Goal: Task Accomplishment & Management: Use online tool/utility

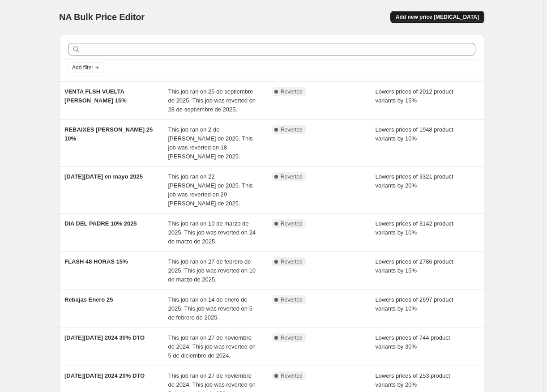
click at [433, 21] on button "Add new price change job" at bounding box center [438, 17] width 94 height 13
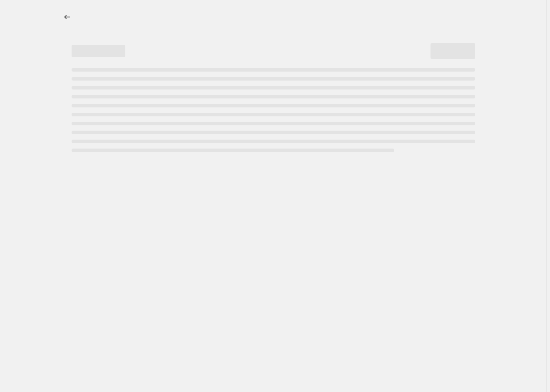
select select "percentage"
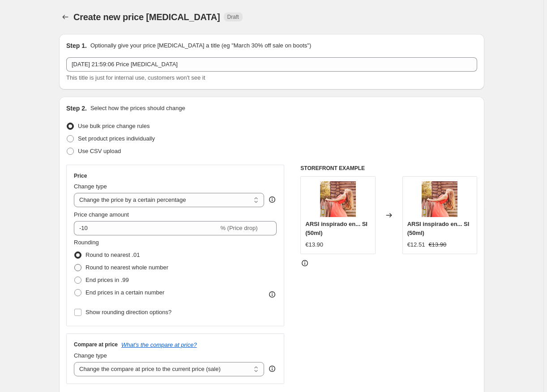
click at [81, 268] on span at bounding box center [77, 267] width 7 height 7
click at [75, 265] on input "Round to nearest whole number" at bounding box center [74, 264] width 0 height 0
radio input "true"
click at [82, 277] on span at bounding box center [77, 280] width 7 height 7
click at [75, 277] on input "End prices in .99" at bounding box center [74, 277] width 0 height 0
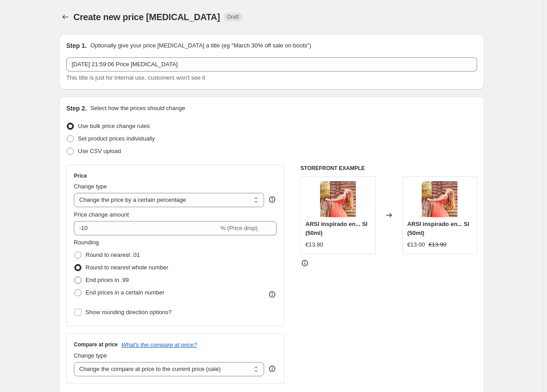
radio input "true"
click at [81, 292] on span at bounding box center [77, 292] width 7 height 7
click at [75, 290] on input "End prices in a certain number" at bounding box center [74, 289] width 0 height 0
radio input "true"
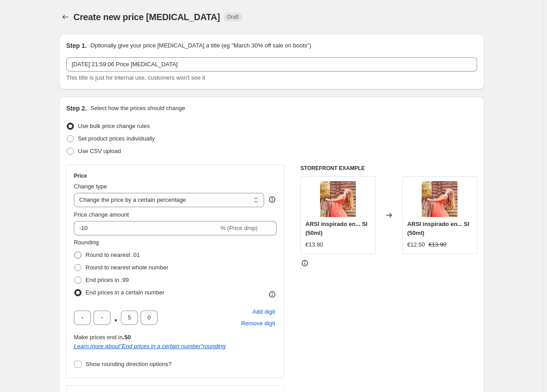
click at [82, 254] on span at bounding box center [77, 255] width 7 height 7
click at [75, 252] on input "Round to nearest .01" at bounding box center [74, 252] width 0 height 0
radio input "true"
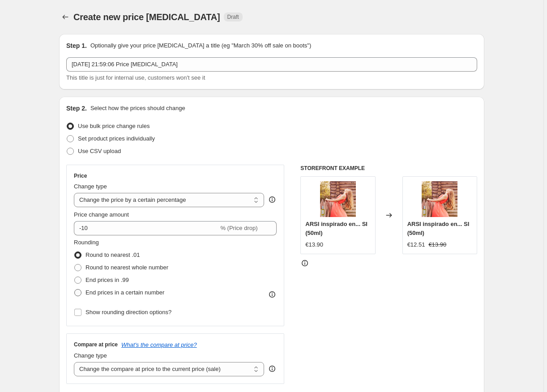
click at [82, 288] on label "End prices in a certain number" at bounding box center [119, 293] width 90 height 13
click at [75, 289] on input "End prices in a certain number" at bounding box center [74, 289] width 0 height 0
radio input "true"
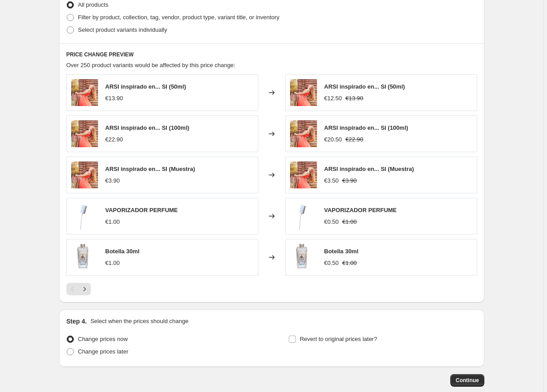
scroll to position [344, 0]
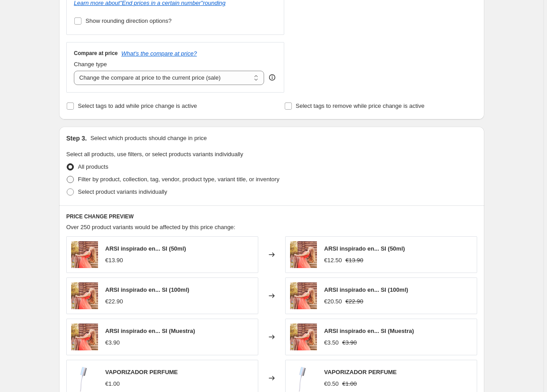
click at [76, 180] on label "Filter by product, collection, tag, vendor, product type, variant title, or inv…" at bounding box center [172, 179] width 213 height 13
click at [67, 176] on input "Filter by product, collection, tag, vendor, product type, variant title, or inv…" at bounding box center [67, 176] width 0 height 0
radio input "true"
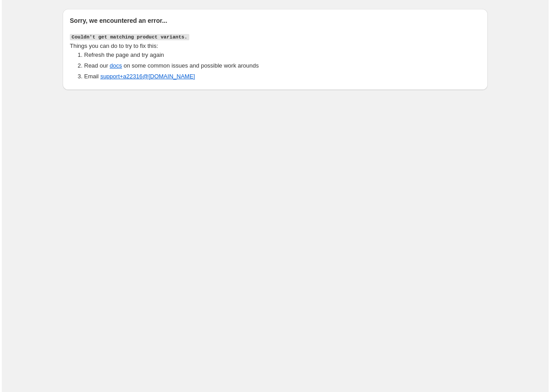
scroll to position [0, 0]
click at [151, 142] on body "Sorry, we encountered an error... Couldn't get matching product variants. Thing…" at bounding box center [275, 196] width 550 height 392
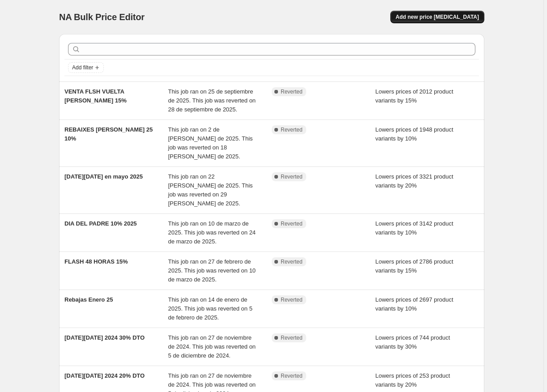
click at [440, 15] on span "Add new price change job" at bounding box center [437, 16] width 83 height 7
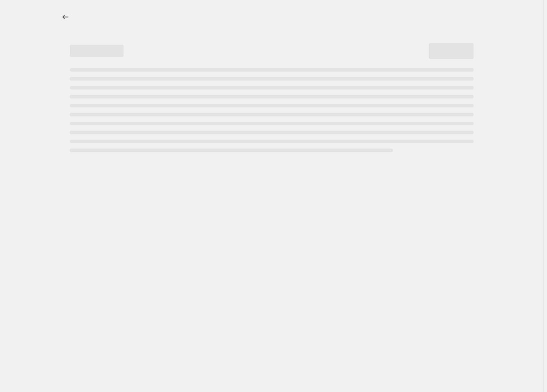
select select "percentage"
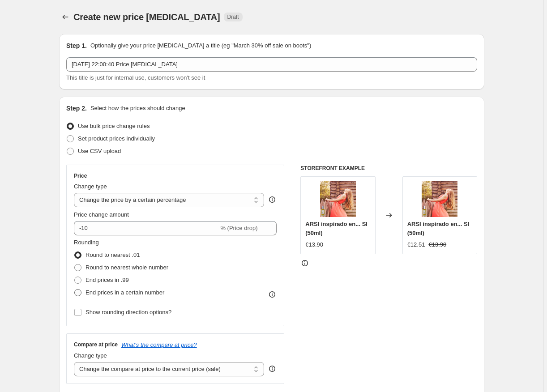
click at [79, 297] on span at bounding box center [77, 292] width 7 height 7
click at [75, 290] on input "End prices in a certain number" at bounding box center [74, 289] width 0 height 0
radio input "true"
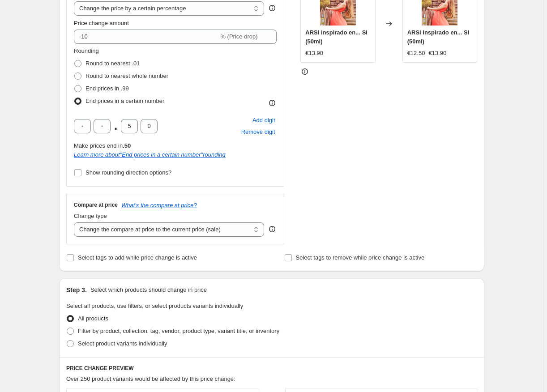
scroll to position [270, 0]
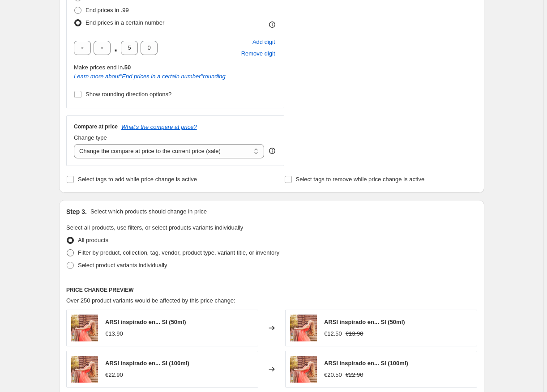
click at [72, 254] on span at bounding box center [70, 252] width 7 height 7
click at [67, 250] on input "Filter by product, collection, tag, vendor, product type, variant title, or inv…" at bounding box center [67, 249] width 0 height 0
radio input "true"
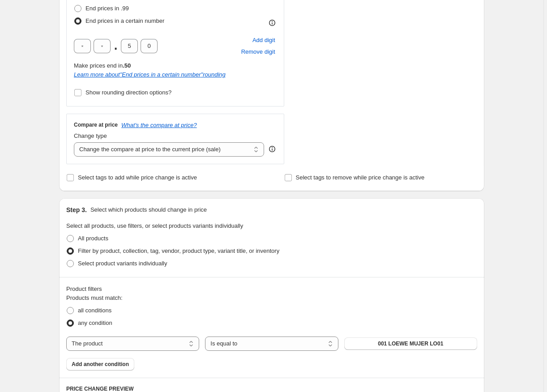
scroll to position [413, 0]
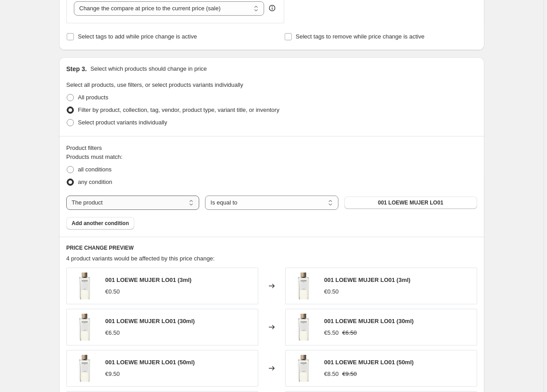
select select "collection"
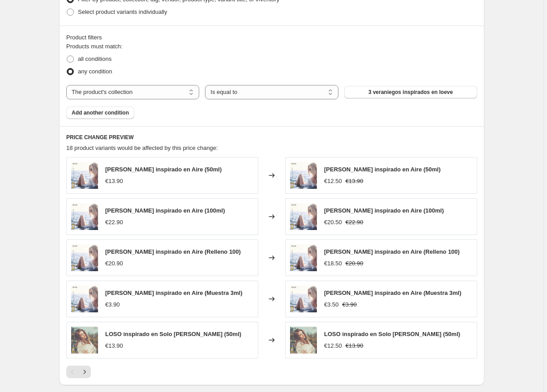
scroll to position [512, 0]
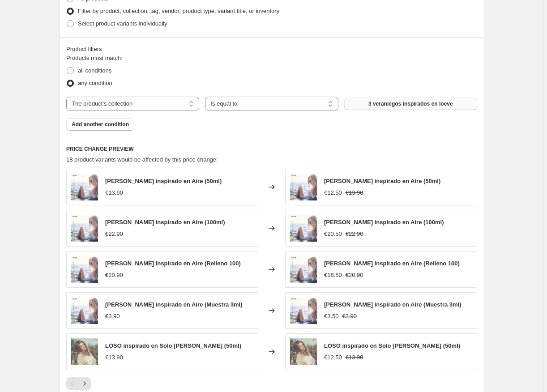
click at [393, 105] on span "3 veraniegos inspirados en loeve" at bounding box center [411, 103] width 85 height 7
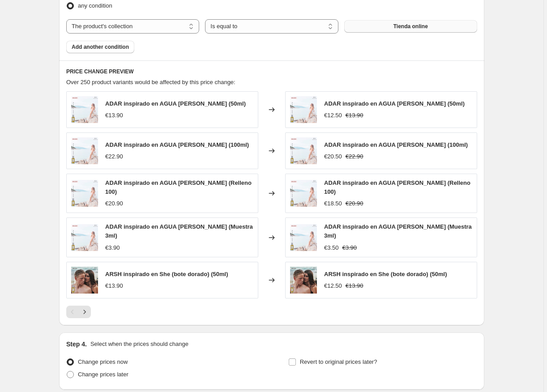
scroll to position [656, 0]
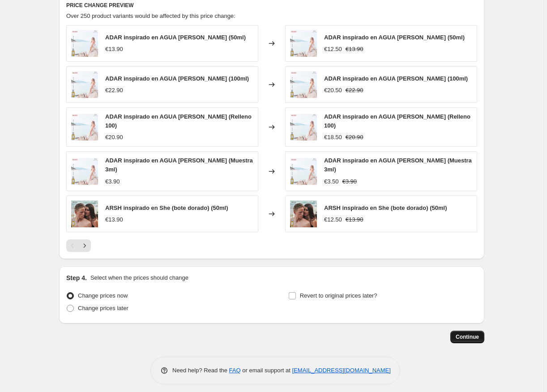
click at [479, 334] on span "Continue" at bounding box center [467, 337] width 23 height 7
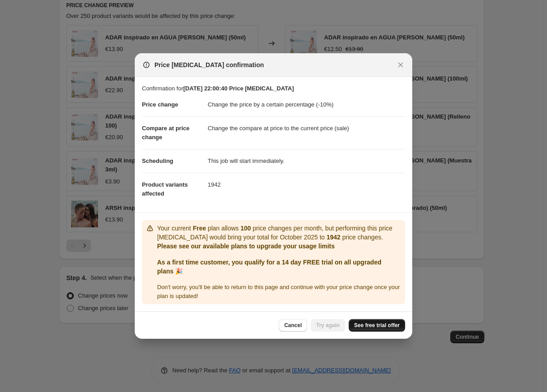
click at [373, 324] on span "See free trial offer" at bounding box center [377, 325] width 46 height 7
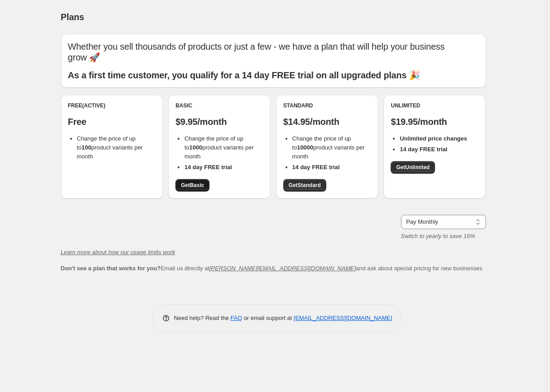
click at [207, 179] on link "Get Basic" at bounding box center [193, 185] width 34 height 13
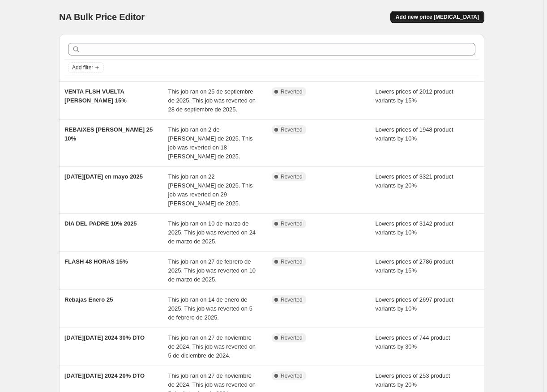
click at [427, 19] on span "Add new price [MEDICAL_DATA]" at bounding box center [437, 16] width 83 height 7
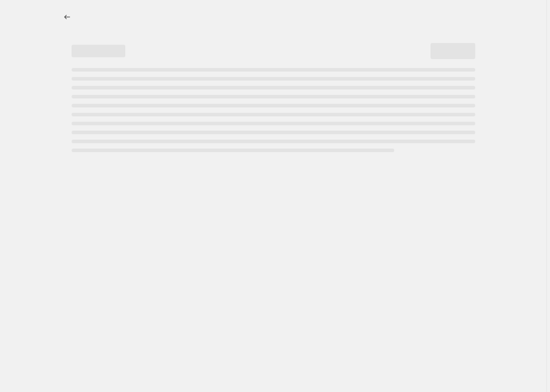
select select "percentage"
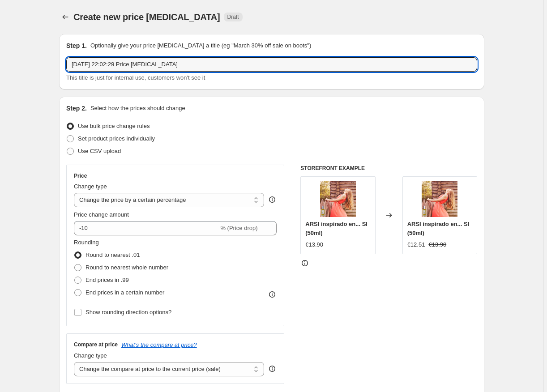
drag, startPoint x: 189, startPoint y: 63, endPoint x: 66, endPoint y: 59, distance: 122.8
click at [66, 59] on div "Step 1. Optionally give your price change job a title (eg "March 30% off sale o…" at bounding box center [272, 62] width 426 height 56
type input "FLASH VUELTA AL COLE EXTENSION OFERTA 10%"
click at [81, 295] on span at bounding box center [77, 292] width 7 height 7
click at [75, 290] on input "End prices in a certain number" at bounding box center [74, 289] width 0 height 0
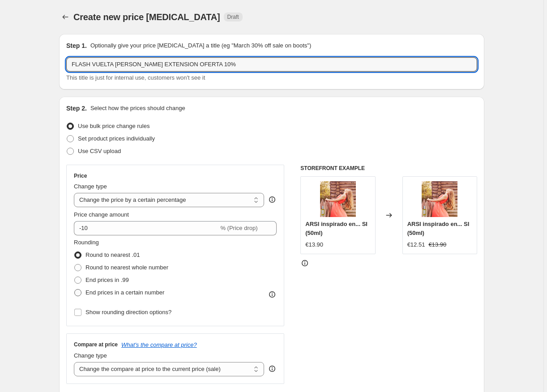
radio input "true"
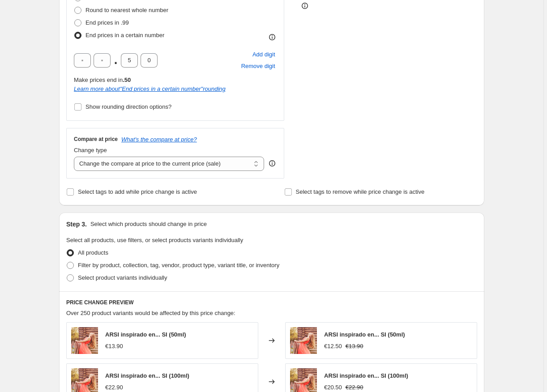
scroll to position [322, 0]
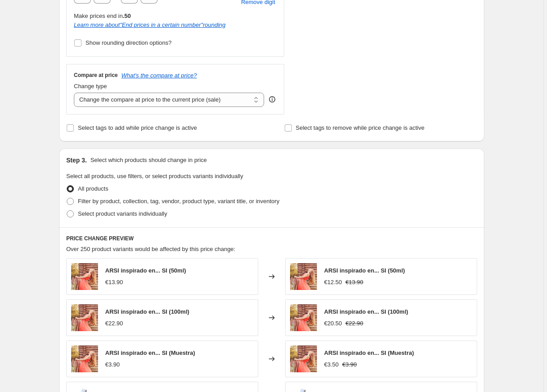
click at [65, 202] on div "Step 3. Select which products should change in price Select all products, use f…" at bounding box center [272, 188] width 426 height 79
click at [71, 201] on span at bounding box center [70, 201] width 7 height 7
click at [67, 198] on input "Filter by product, collection, tag, vendor, product type, variant title, or inv…" at bounding box center [67, 198] width 0 height 0
radio input "true"
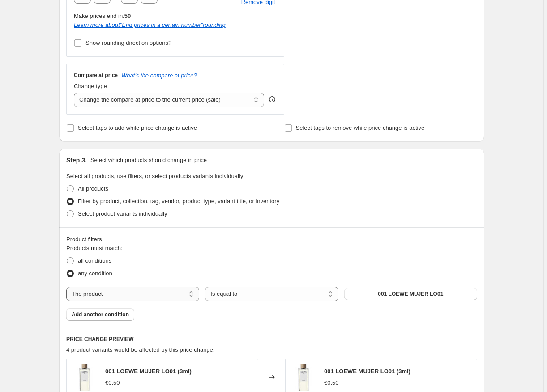
select select "collection"
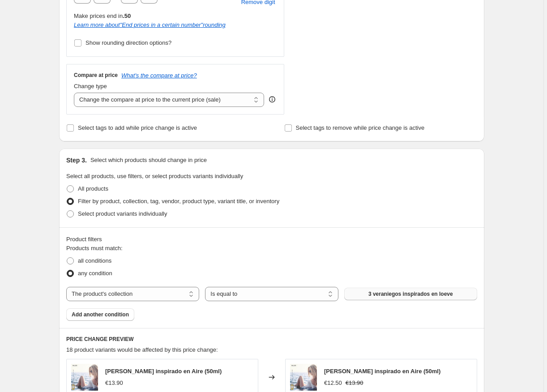
click at [401, 297] on span "3 veraniegos inspirados en loeve" at bounding box center [411, 294] width 85 height 7
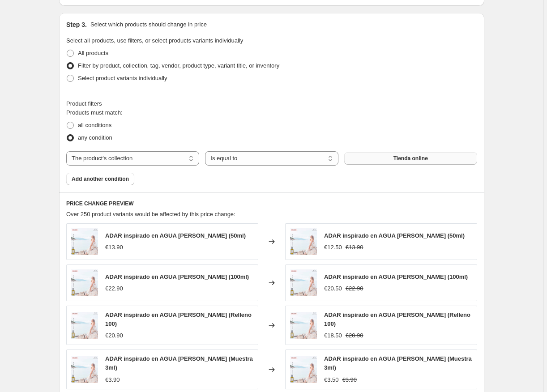
scroll to position [656, 0]
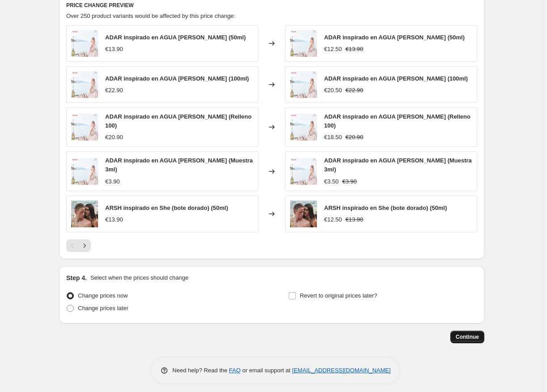
click at [469, 334] on span "Continue" at bounding box center [467, 337] width 23 height 7
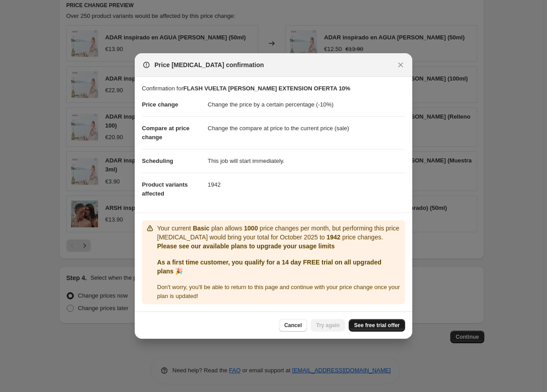
click at [385, 325] on span "See free trial offer" at bounding box center [377, 325] width 46 height 7
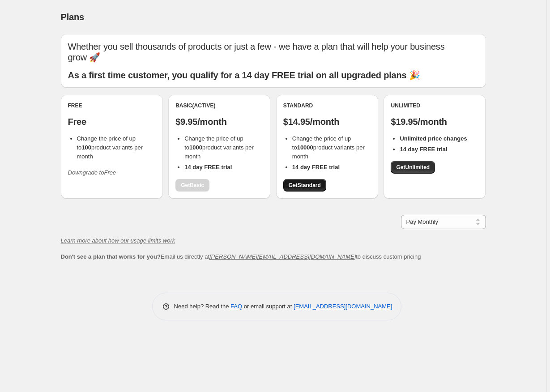
click at [316, 182] on span "Get Standard" at bounding box center [305, 185] width 32 height 7
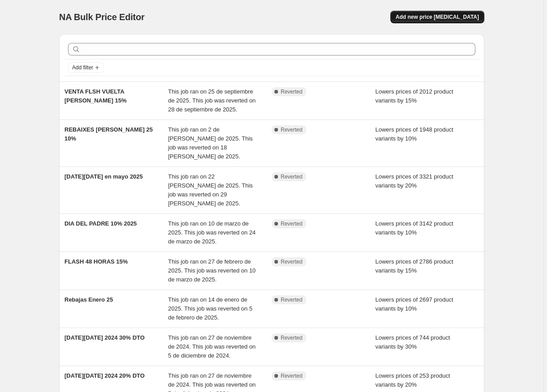
click at [446, 19] on span "Add new price [MEDICAL_DATA]" at bounding box center [437, 16] width 83 height 7
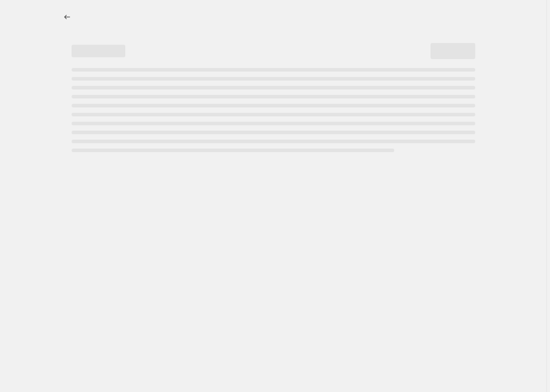
select select "percentage"
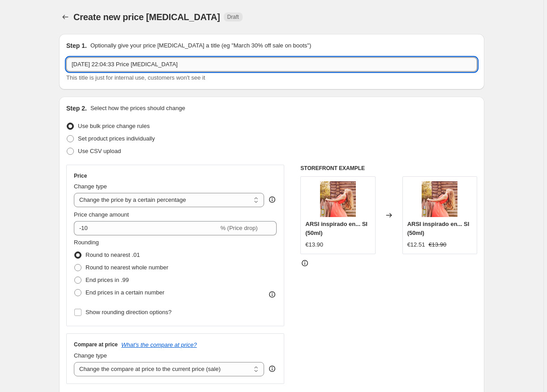
click at [182, 63] on input "[DATE] 22:04:33 Price [MEDICAL_DATA]" at bounding box center [271, 64] width 411 height 14
drag, startPoint x: 218, startPoint y: 69, endPoint x: 30, endPoint y: 81, distance: 188.5
drag, startPoint x: 213, startPoint y: 66, endPoint x: -42, endPoint y: 47, distance: 255.6
click at [0, 47] on html "Home Settings Plans Skip to content Create new price [MEDICAL_DATA]. This page …" at bounding box center [273, 196] width 547 height 392
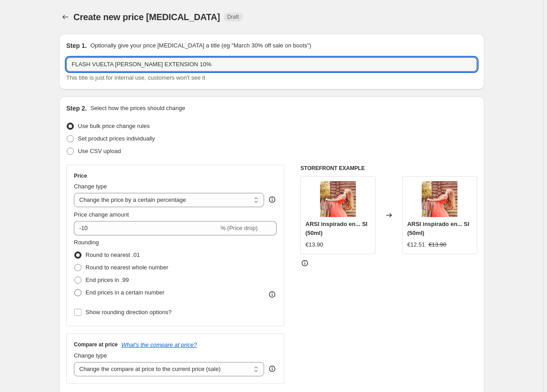
type input "FLASH VUELTA [PERSON_NAME] EXTENSION 10%"
click at [79, 291] on span at bounding box center [77, 292] width 7 height 7
click at [75, 290] on input "End prices in a certain number" at bounding box center [74, 289] width 0 height 0
radio input "true"
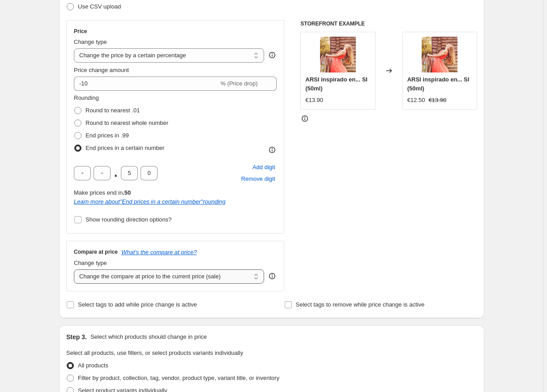
scroll to position [304, 0]
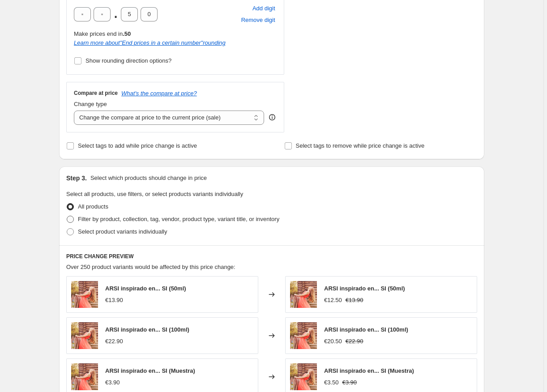
click at [74, 221] on span at bounding box center [70, 219] width 7 height 7
click at [67, 216] on input "Filter by product, collection, tag, vendor, product type, variant title, or inv…" at bounding box center [67, 216] width 0 height 0
radio input "true"
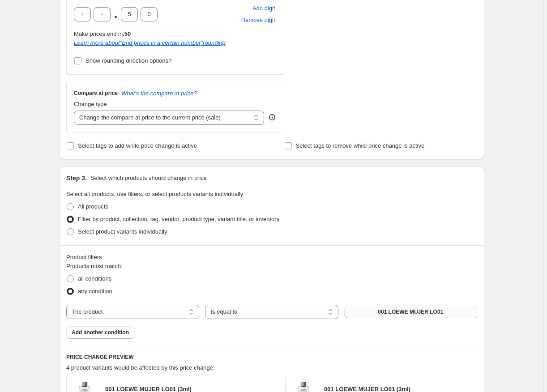
click at [376, 314] on button "001 LOEWE MUJER LO01" at bounding box center [410, 312] width 133 height 13
click at [76, 278] on label "all conditions" at bounding box center [88, 279] width 45 height 13
click at [67, 276] on input "all conditions" at bounding box center [67, 275] width 0 height 0
radio input "true"
click at [78, 288] on label "any condition" at bounding box center [89, 291] width 46 height 13
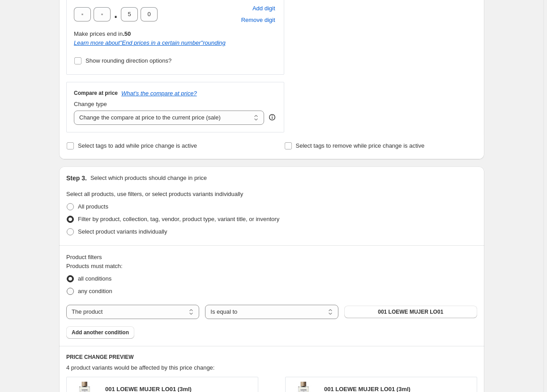
click at [67, 288] on input "any condition" at bounding box center [67, 288] width 0 height 0
radio input "true"
select select "collection"
click at [406, 314] on span "3 veraniegos inspirados en loeve" at bounding box center [411, 312] width 85 height 7
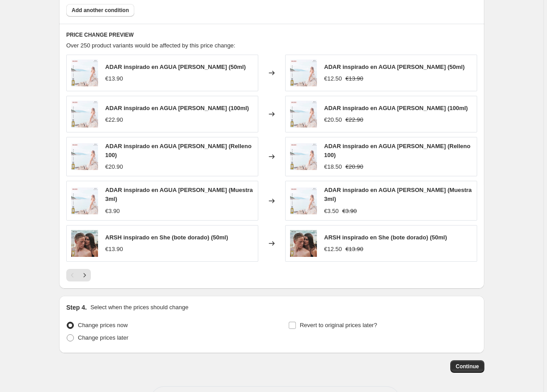
scroll to position [656, 0]
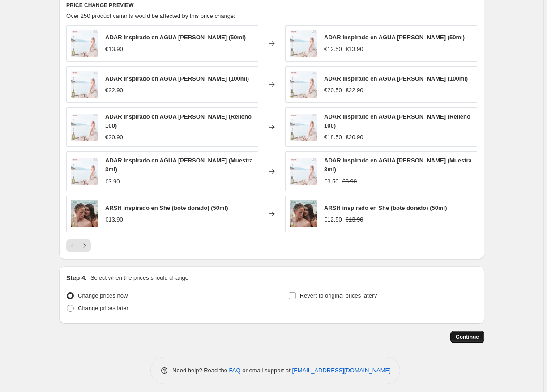
click at [469, 334] on span "Continue" at bounding box center [467, 337] width 23 height 7
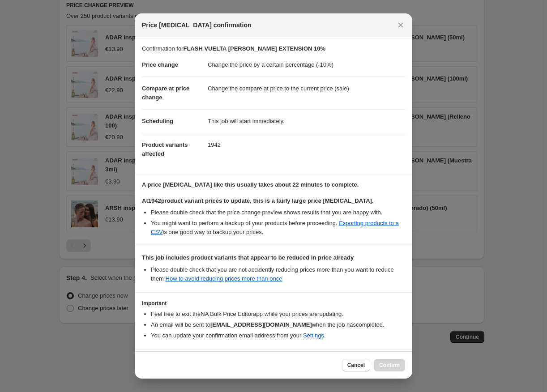
scroll to position [34, 0]
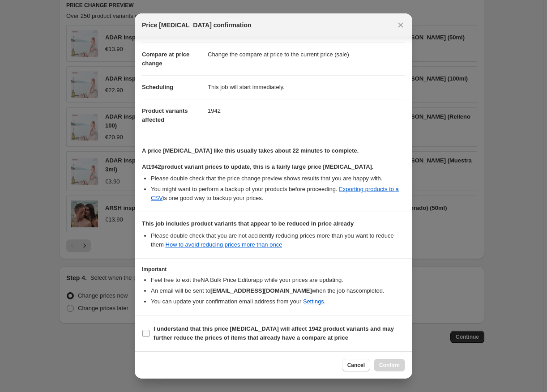
click at [145, 330] on input "I understand that this price [MEDICAL_DATA] will affect 1942 product variants a…" at bounding box center [145, 333] width 7 height 7
checkbox input "true"
click at [398, 362] on span "Confirm" at bounding box center [389, 365] width 21 height 7
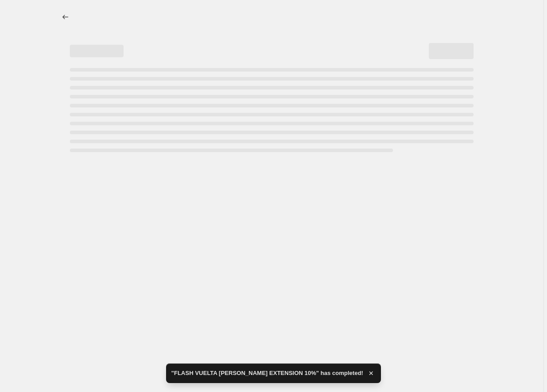
select select "percentage"
select select "collection"
